Goal: Obtain resource: Download file/media

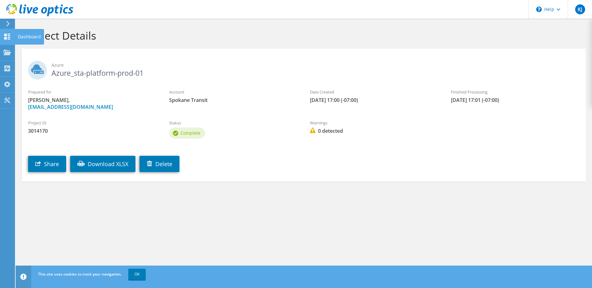
click at [8, 40] on div at bounding box center [6, 37] width 7 height 7
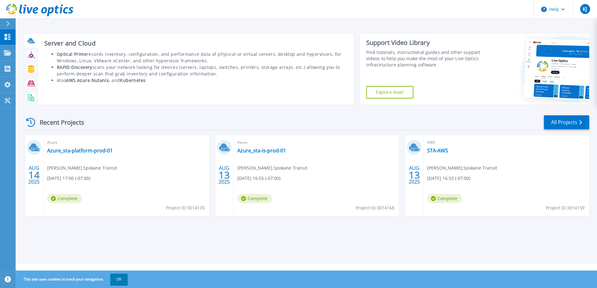
click at [32, 43] on icon at bounding box center [32, 42] width 6 height 2
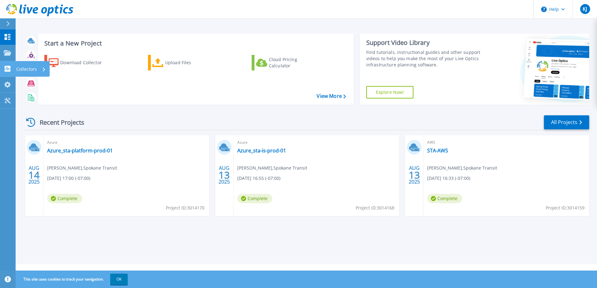
click at [6, 67] on icon at bounding box center [8, 69] width 6 height 6
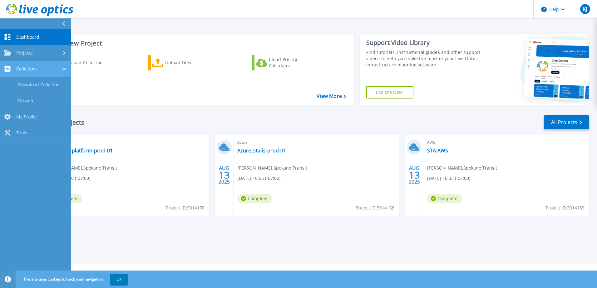
click at [30, 72] on link "Collectors Collectors" at bounding box center [35, 69] width 71 height 16
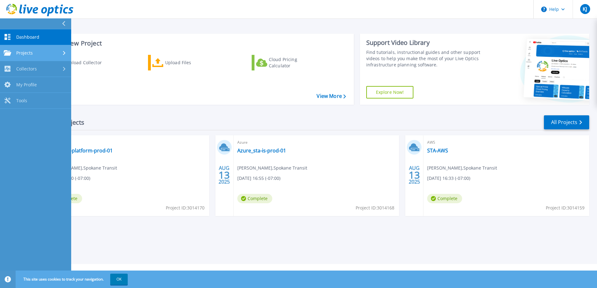
click at [25, 54] on span "Projects" at bounding box center [24, 53] width 17 height 6
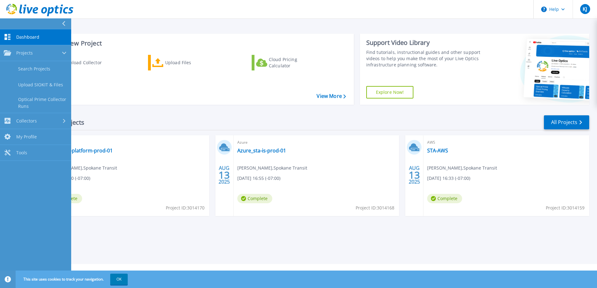
click at [22, 35] on span "Dashboard" at bounding box center [27, 37] width 23 height 6
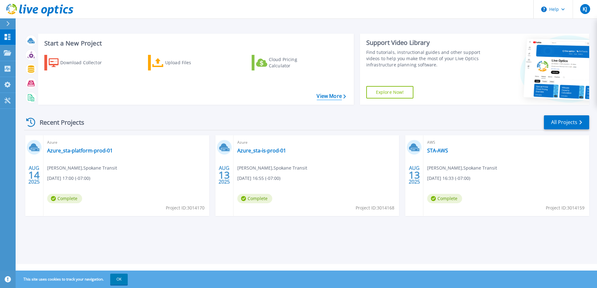
click at [327, 97] on link "View More" at bounding box center [330, 96] width 29 height 6
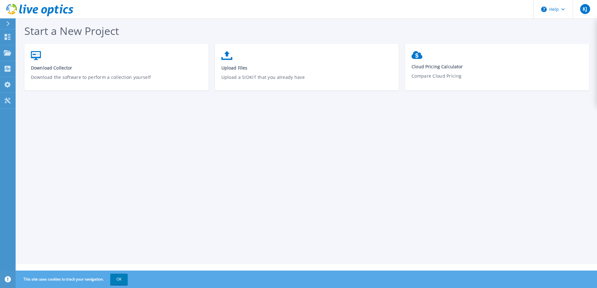
click at [8, 25] on icon at bounding box center [8, 23] width 3 height 5
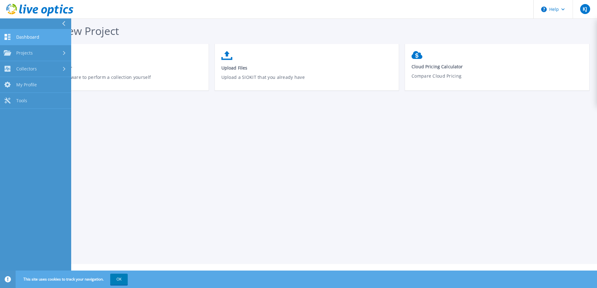
click at [21, 34] on span "Dashboard" at bounding box center [27, 37] width 23 height 6
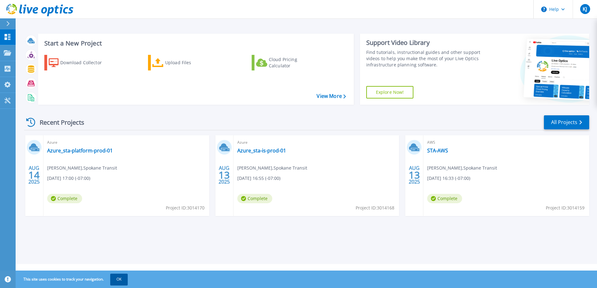
click at [117, 280] on button "OK" at bounding box center [118, 279] width 17 height 11
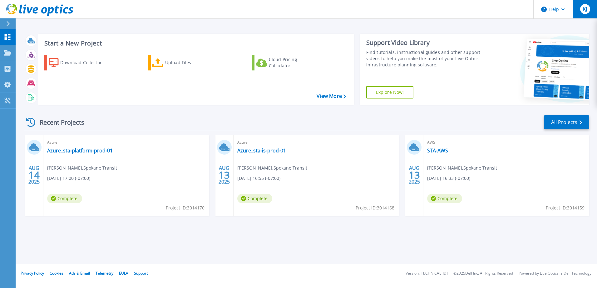
click at [586, 12] on span "KJ" at bounding box center [584, 9] width 4 height 5
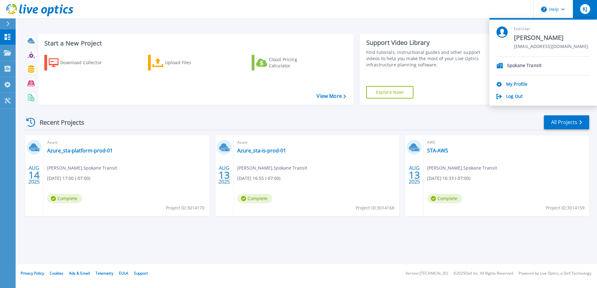
click at [490, 125] on div "Recent Projects All Projects" at bounding box center [306, 123] width 565 height 16
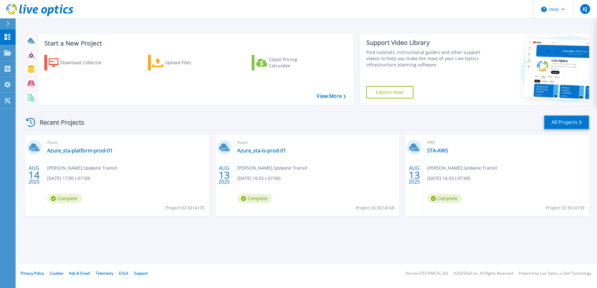
click at [557, 124] on link "All Projects" at bounding box center [565, 122] width 45 height 14
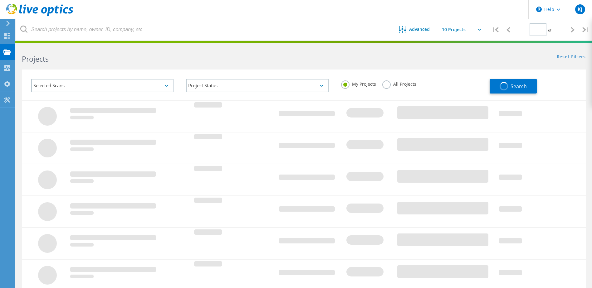
type input "1"
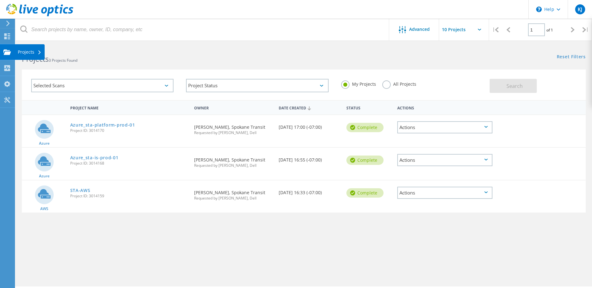
click at [9, 52] on use at bounding box center [6, 51] width 7 height 5
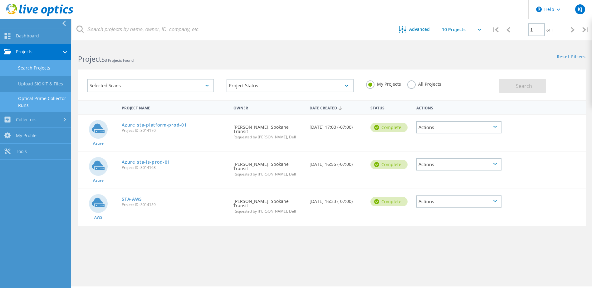
click at [33, 101] on link "Optical Prime Collector Runs" at bounding box center [35, 102] width 71 height 20
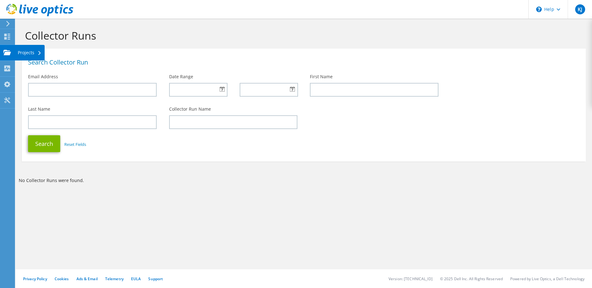
click at [7, 53] on use at bounding box center [6, 52] width 7 height 5
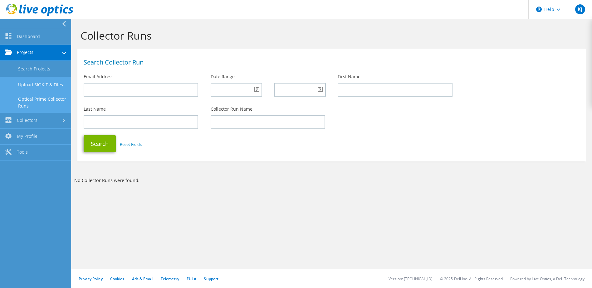
click at [32, 87] on link "Upload SIOKIT & Files" at bounding box center [35, 85] width 71 height 16
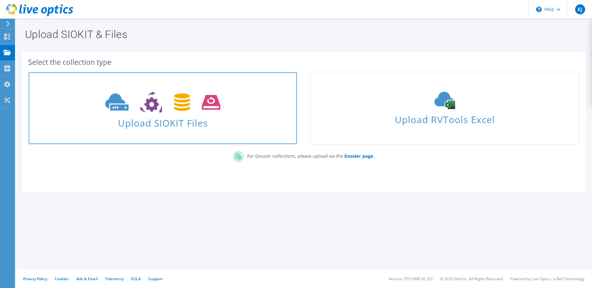
click at [165, 114] on span at bounding box center [163, 102] width 268 height 26
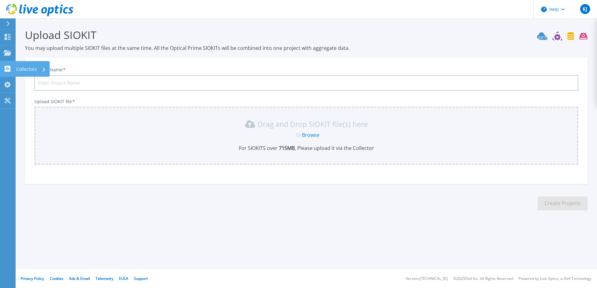
click at [9, 72] on link "Collectors Collectors" at bounding box center [8, 69] width 16 height 16
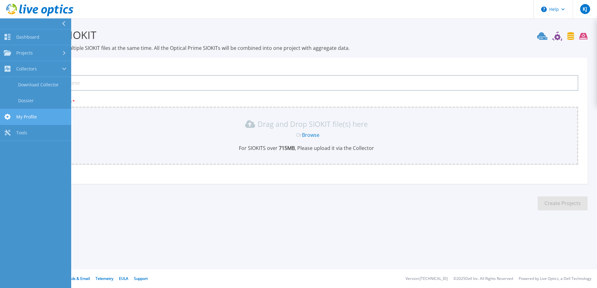
click at [18, 120] on link "My Profile My Profile" at bounding box center [35, 117] width 71 height 16
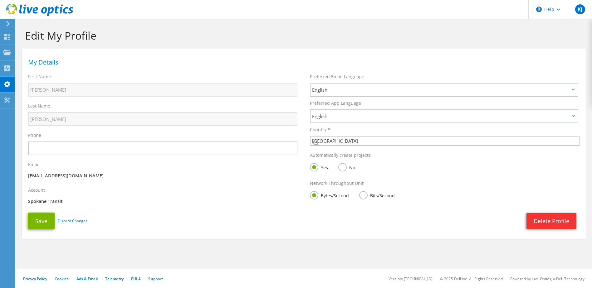
select select "224"
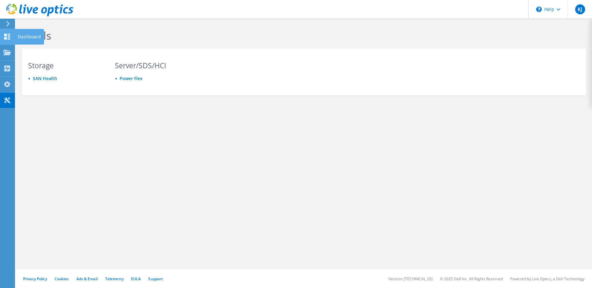
click at [6, 35] on use at bounding box center [7, 37] width 6 height 6
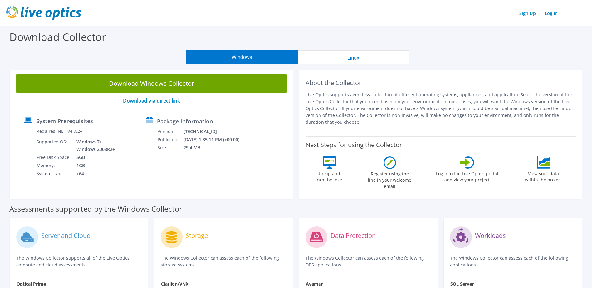
click at [163, 101] on link "Download via direct link" at bounding box center [151, 100] width 57 height 7
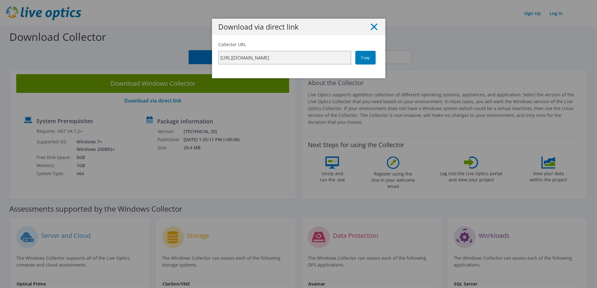
click at [374, 27] on icon at bounding box center [373, 26] width 7 height 7
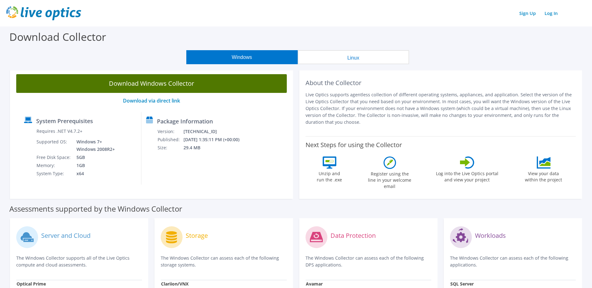
click at [161, 82] on link "Download Windows Collector" at bounding box center [151, 83] width 271 height 19
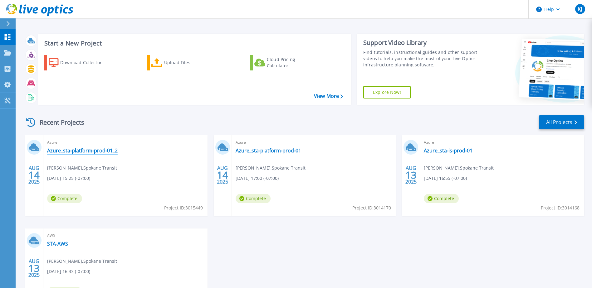
click at [86, 152] on link "Azure_sta-platform-prod-01_2" at bounding box center [82, 151] width 71 height 6
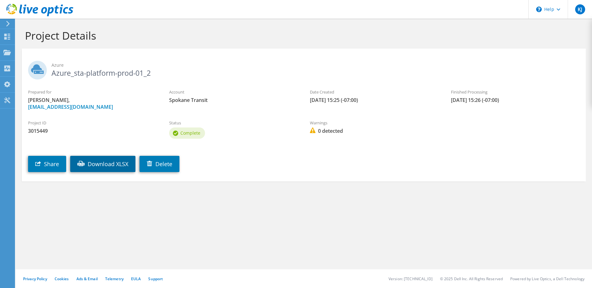
click at [104, 165] on link "Download XLSX" at bounding box center [102, 164] width 65 height 16
click at [165, 164] on link "Delete" at bounding box center [159, 164] width 40 height 16
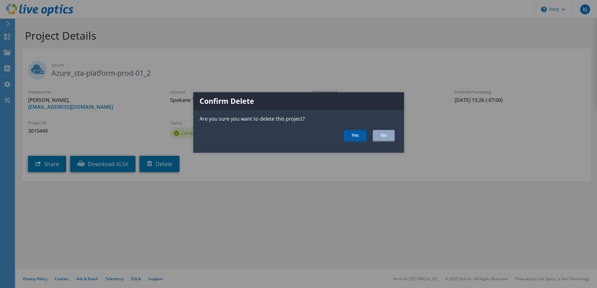
click at [352, 138] on link "Yes" at bounding box center [355, 136] width 23 height 12
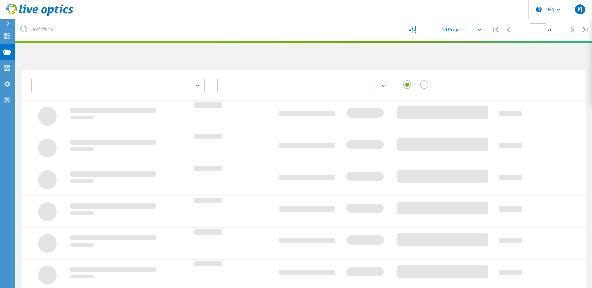
type input "1"
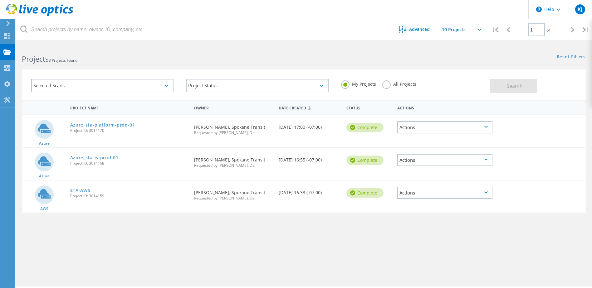
click at [480, 36] on input "text" at bounding box center [470, 30] width 62 height 22
click at [481, 36] on input "text" at bounding box center [470, 30] width 62 height 22
click at [4, 51] on use at bounding box center [6, 51] width 7 height 5
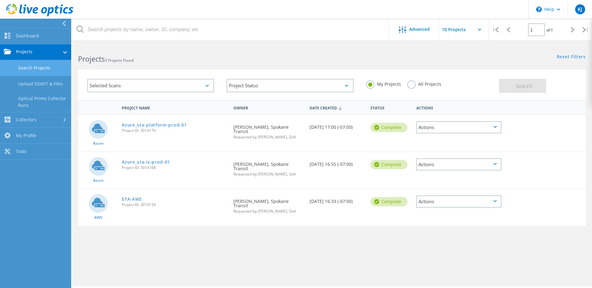
click at [39, 71] on link "Search Projects" at bounding box center [35, 68] width 71 height 16
click at [26, 32] on link "Dashboard" at bounding box center [35, 36] width 71 height 16
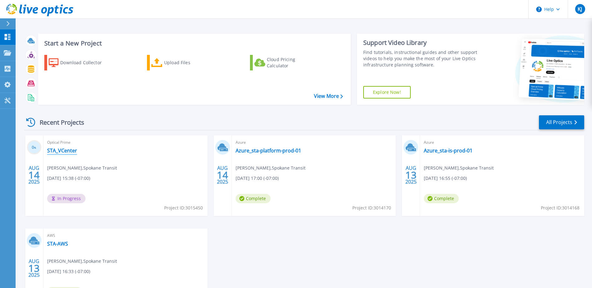
click at [62, 150] on link "STA_VCenter" at bounding box center [62, 151] width 30 height 6
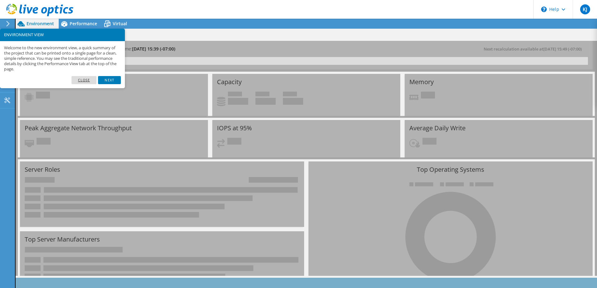
click at [90, 80] on link "Close" at bounding box center [83, 80] width 25 height 8
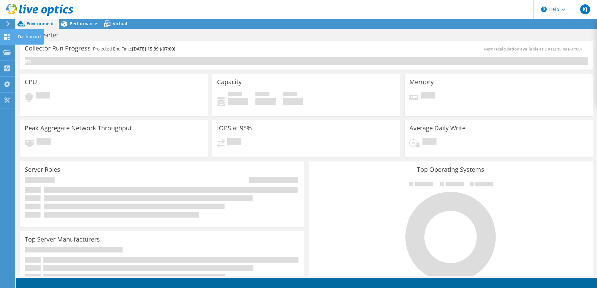
click at [5, 38] on use at bounding box center [7, 37] width 6 height 6
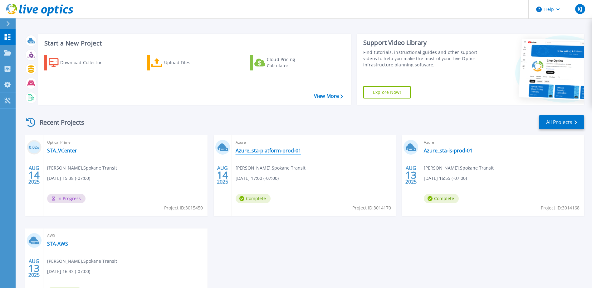
click at [268, 152] on link "Azure_sta-platform-prod-01" at bounding box center [269, 151] width 66 height 6
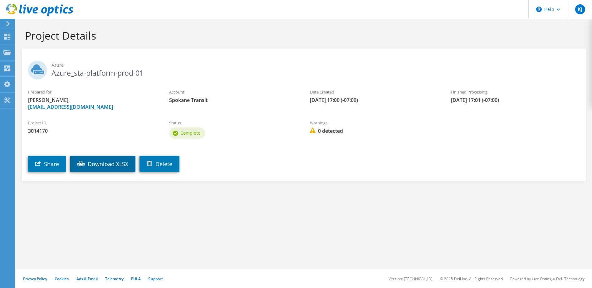
click at [115, 165] on link "Download XLSX" at bounding box center [102, 164] width 65 height 16
drag, startPoint x: 311, startPoint y: 174, endPoint x: 302, endPoint y: 173, distance: 9.4
click at [311, 174] on div "Share Download XLSX Delete" at bounding box center [310, 160] width 576 height 32
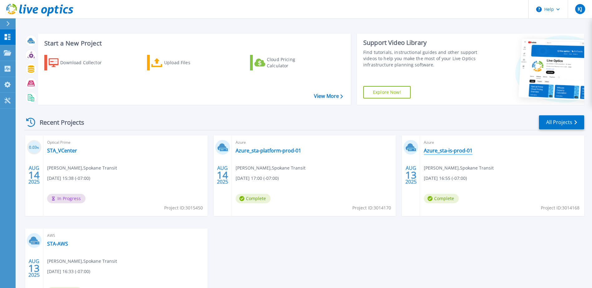
click at [456, 150] on link "Azure_sta-is-prod-01" at bounding box center [448, 151] width 49 height 6
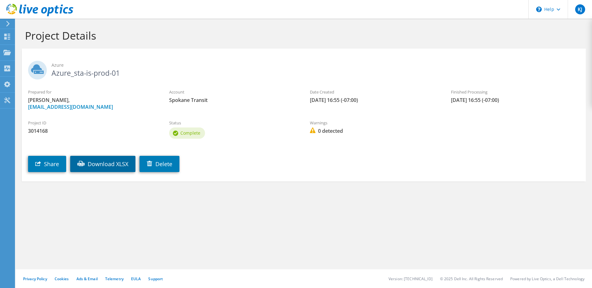
click at [112, 167] on link "Download XLSX" at bounding box center [102, 164] width 65 height 16
click at [475, 127] on div "Project ID 3014168 Status Complete Warnings 0 detected" at bounding box center [304, 129] width 564 height 30
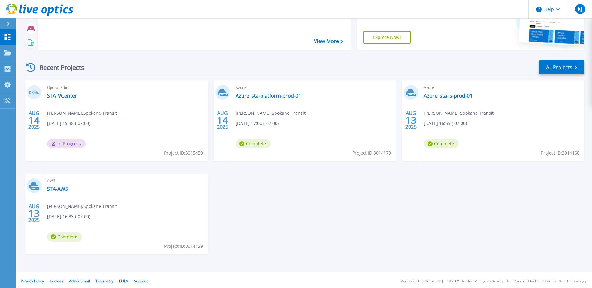
scroll to position [57, 0]
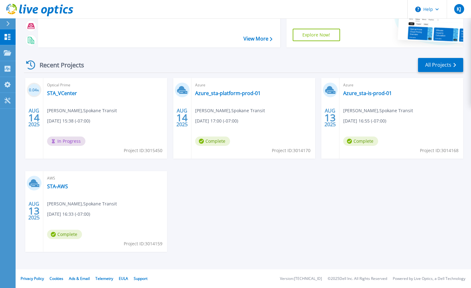
drag, startPoint x: 301, startPoint y: 206, endPoint x: 308, endPoint y: 204, distance: 7.0
click at [301, 206] on div "0.04 % [DATE] Optical Prime STA_VCenter [PERSON_NAME] , Spokane Transit [DATE] …" at bounding box center [241, 171] width 445 height 187
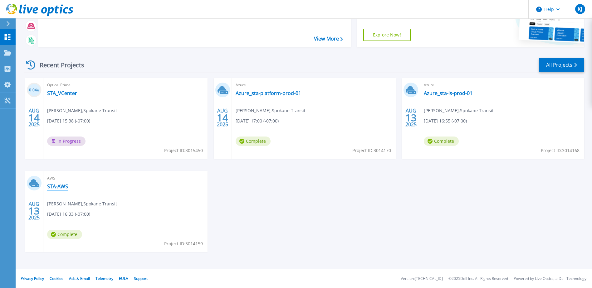
click at [61, 189] on link "STA-AWS" at bounding box center [57, 186] width 21 height 6
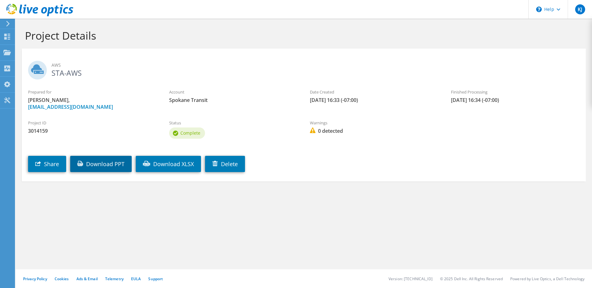
click at [111, 163] on link "Download PPT" at bounding box center [100, 164] width 61 height 16
click at [389, 31] on h1 "Project Details" at bounding box center [302, 35] width 554 height 13
click at [37, 9] on use at bounding box center [39, 10] width 67 height 12
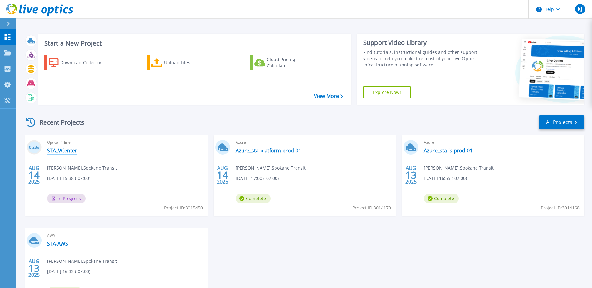
click at [65, 151] on link "STA_VCenter" at bounding box center [62, 151] width 30 height 6
